Goal: Information Seeking & Learning: Learn about a topic

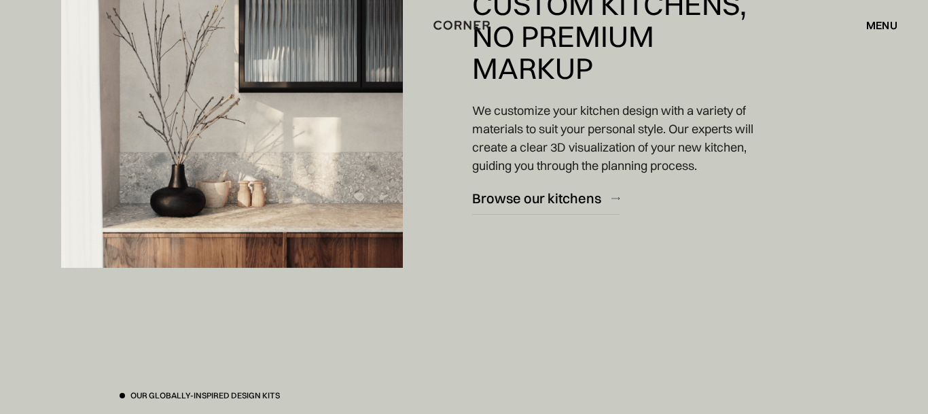
scroll to position [1853, 0]
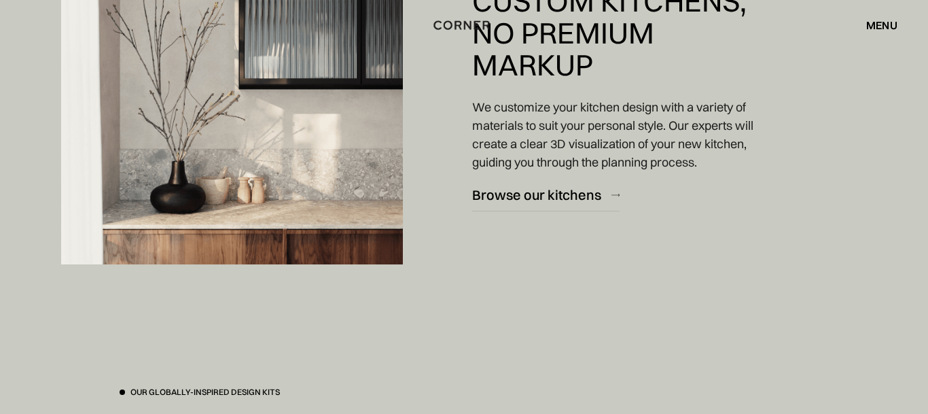
click at [253, 210] on img at bounding box center [232, 98] width 342 height 332
click at [306, 251] on img at bounding box center [232, 98] width 342 height 332
click at [534, 196] on div "Browse our kitchens" at bounding box center [536, 194] width 129 height 18
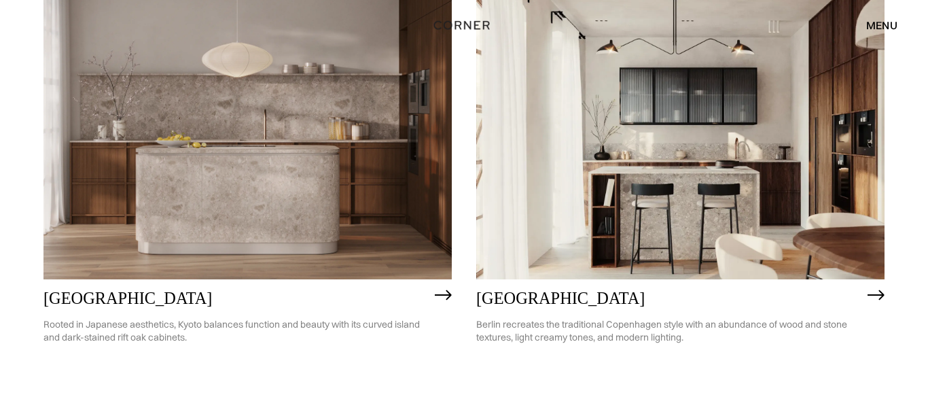
scroll to position [763, 0]
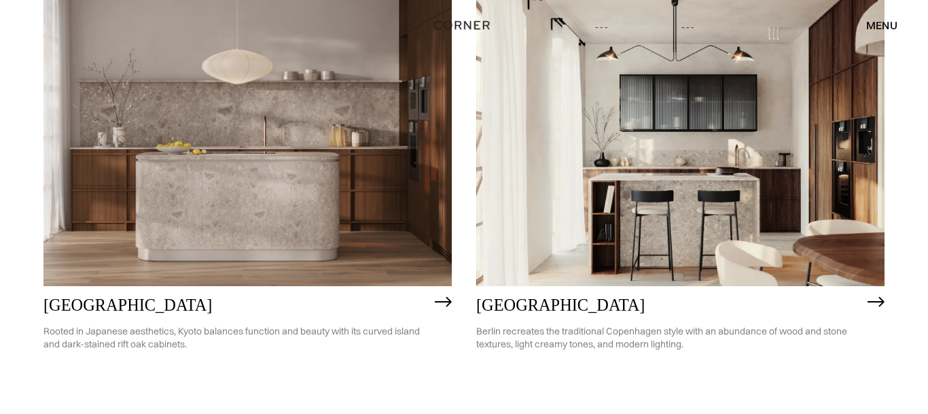
click at [652, 225] on img at bounding box center [680, 123] width 408 height 327
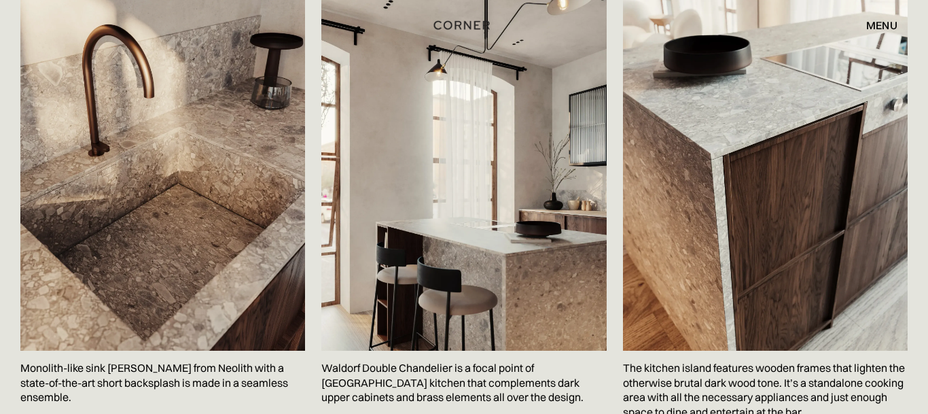
scroll to position [2208, 0]
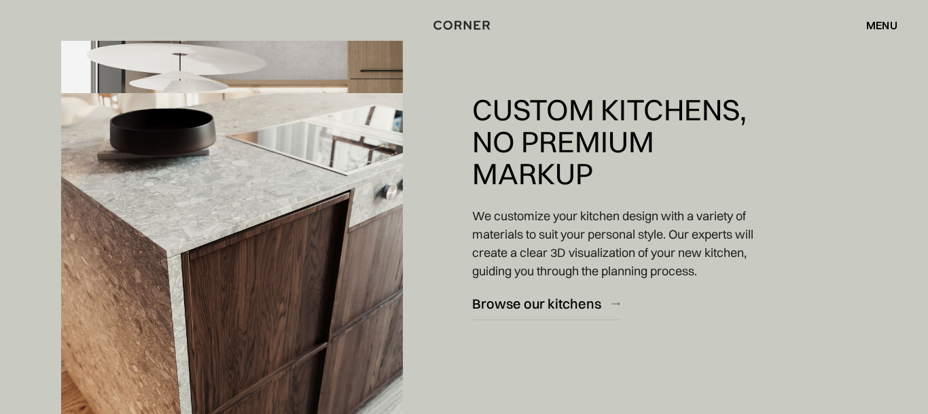
scroll to position [1279, 0]
click at [301, 257] on img at bounding box center [232, 258] width 342 height 332
click at [544, 299] on div "Browse our kitchens" at bounding box center [536, 303] width 129 height 18
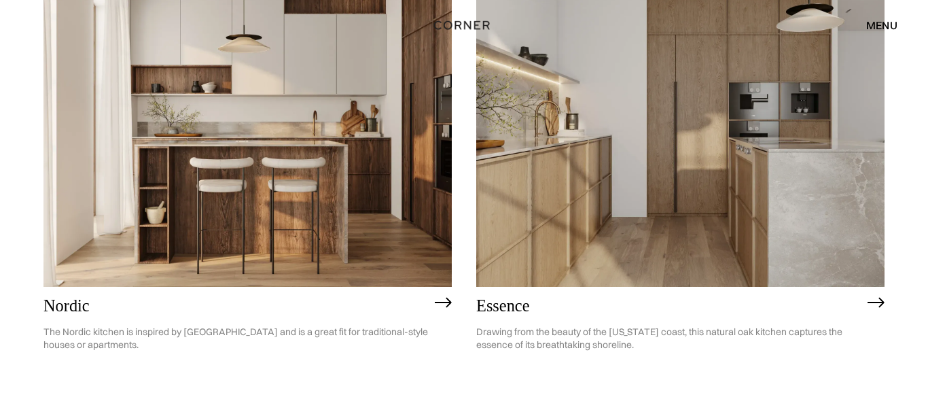
scroll to position [253, 0]
click at [816, 181] on img at bounding box center [680, 122] width 408 height 327
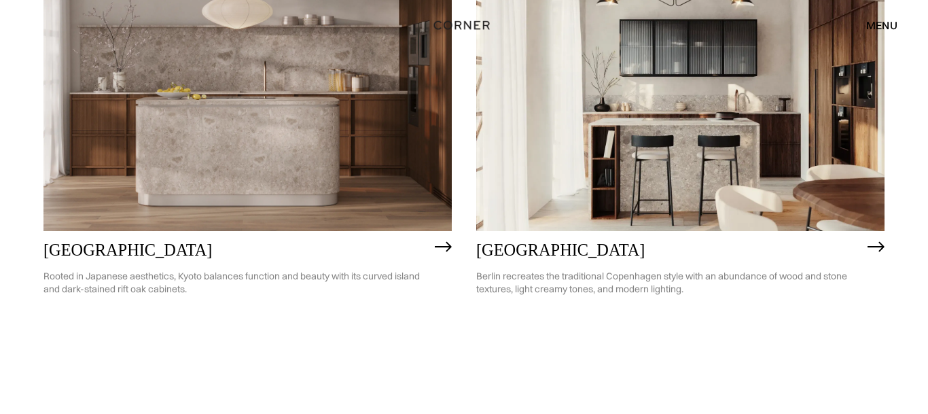
scroll to position [829, 0]
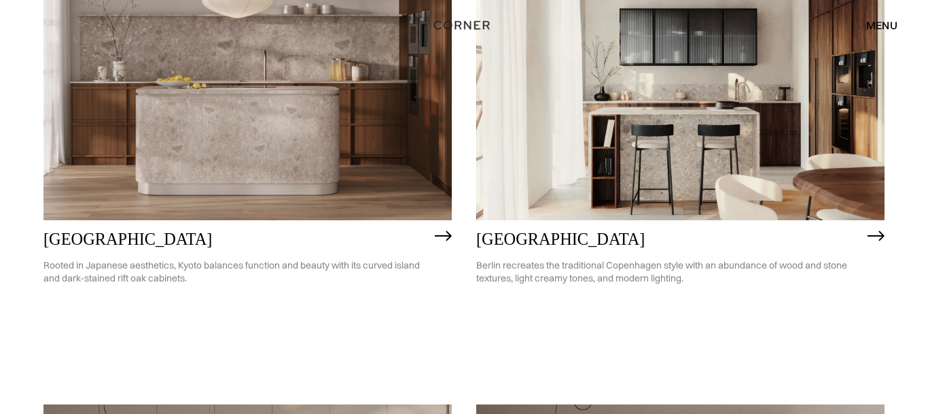
click at [659, 168] on img at bounding box center [680, 57] width 408 height 327
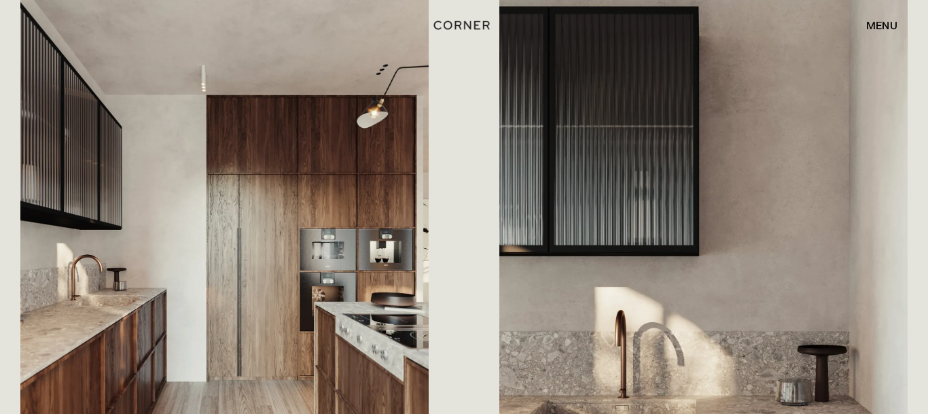
scroll to position [606, 0]
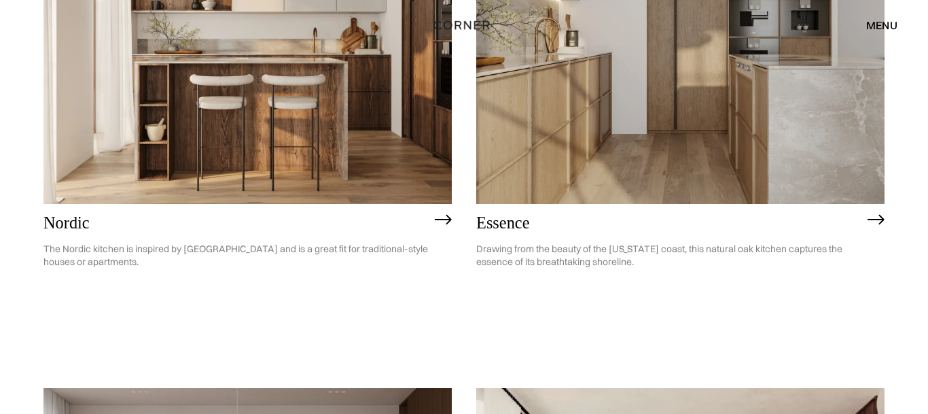
scroll to position [215, 0]
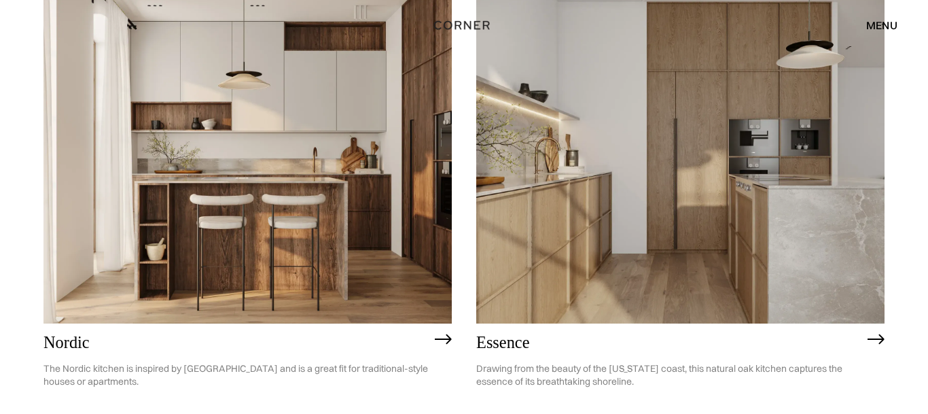
click at [617, 261] on img at bounding box center [680, 160] width 408 height 327
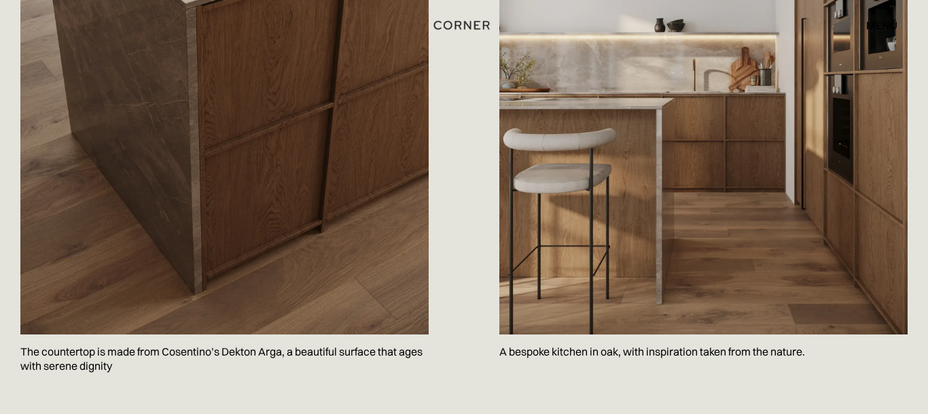
scroll to position [1603, 0]
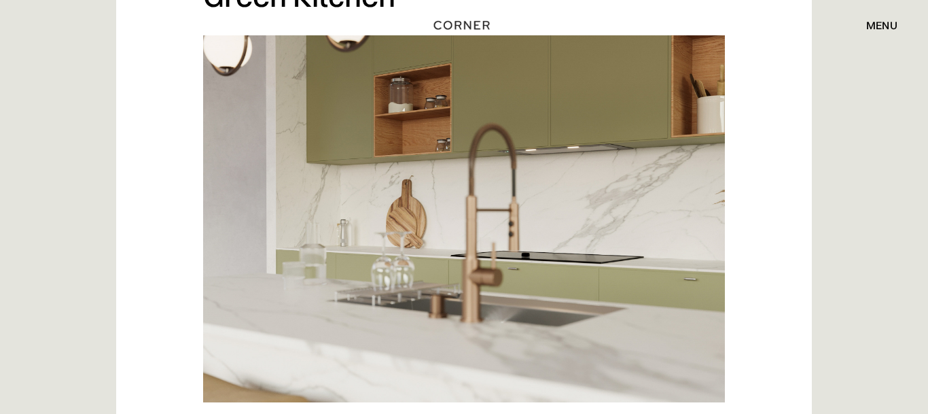
scroll to position [3093, 0]
